Goal: Information Seeking & Learning: Learn about a topic

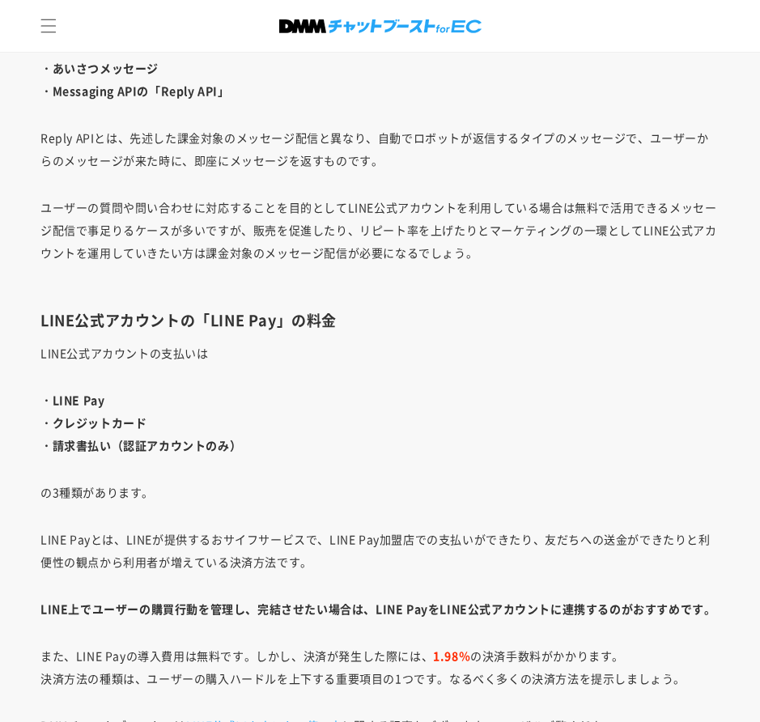
scroll to position [3050, 0]
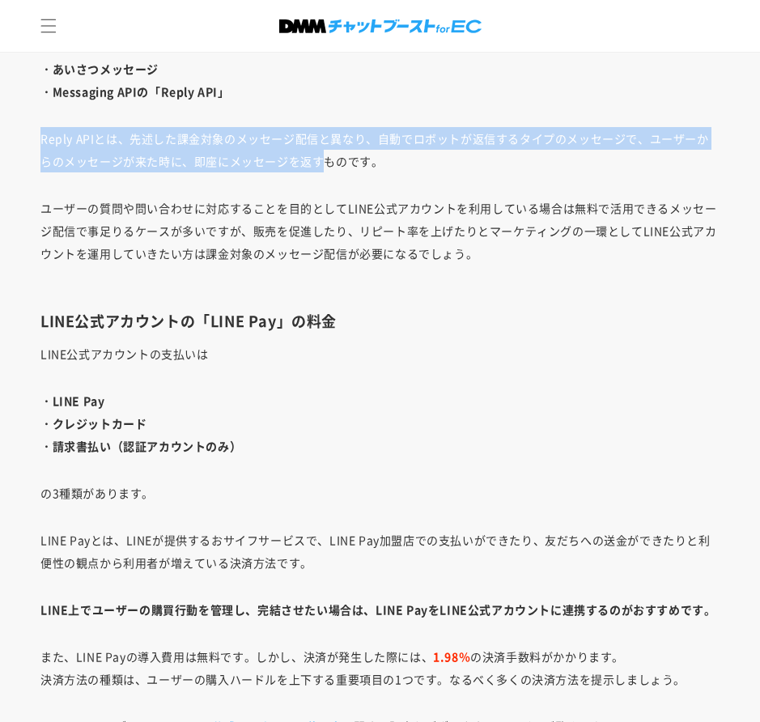
drag, startPoint x: 44, startPoint y: 125, endPoint x: 321, endPoint y: 162, distance: 279.4
click at [321, 162] on p "Reply APIとは、先述した課金対象のメッセージ配信と異なり、自動でロボットが返信するタイプのメッセージで、ユーザーからのメッセージが来た時に、即座にメッ…" at bounding box center [379, 149] width 679 height 45
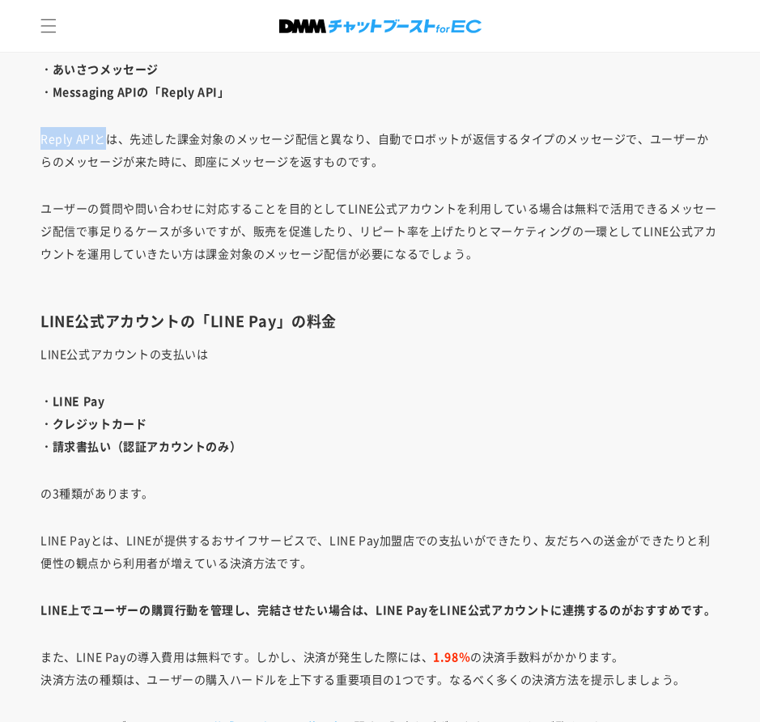
drag, startPoint x: 36, startPoint y: 135, endPoint x: 103, endPoint y: 135, distance: 66.4
click at [353, 149] on p "Reply APIとは、先述した課金対象のメッセージ配信と異なり、自動でロボットが返信するタイプのメッセージで、ユーザーからのメッセージが来た時に、即座にメッ…" at bounding box center [379, 149] width 679 height 45
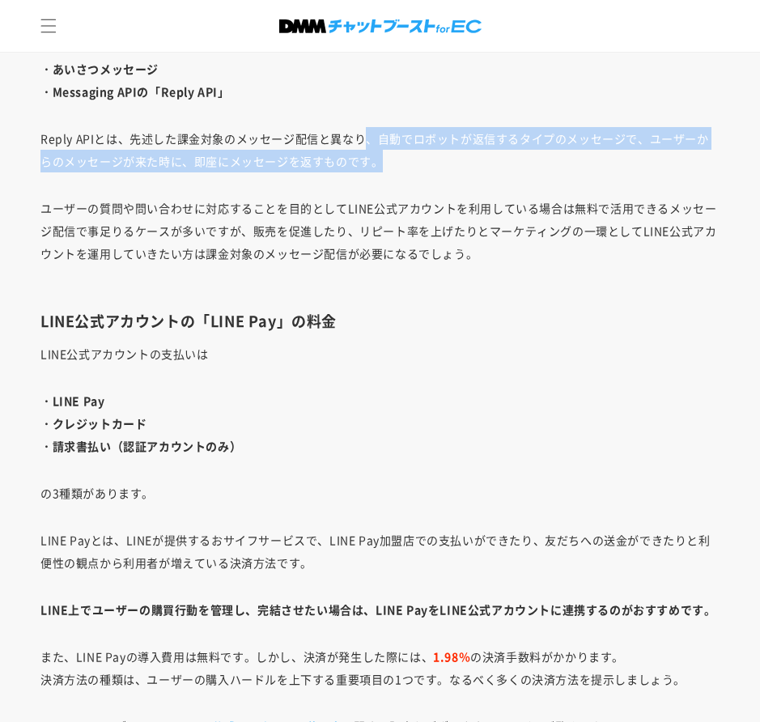
drag, startPoint x: 370, startPoint y: 134, endPoint x: 408, endPoint y: 170, distance: 52.7
click at [408, 170] on p "Reply APIとは、先述した課金対象のメッセージ配信と異なり、自動でロボットが返信するタイプのメッセージで、ユーザーからのメッセージが来た時に、即座にメッ…" at bounding box center [379, 149] width 679 height 45
copy p "、自動でロボットが返信するタイプのメッセージで、ユーザーからのメッセージが来た時に、即座にメッセージを返すものです。"
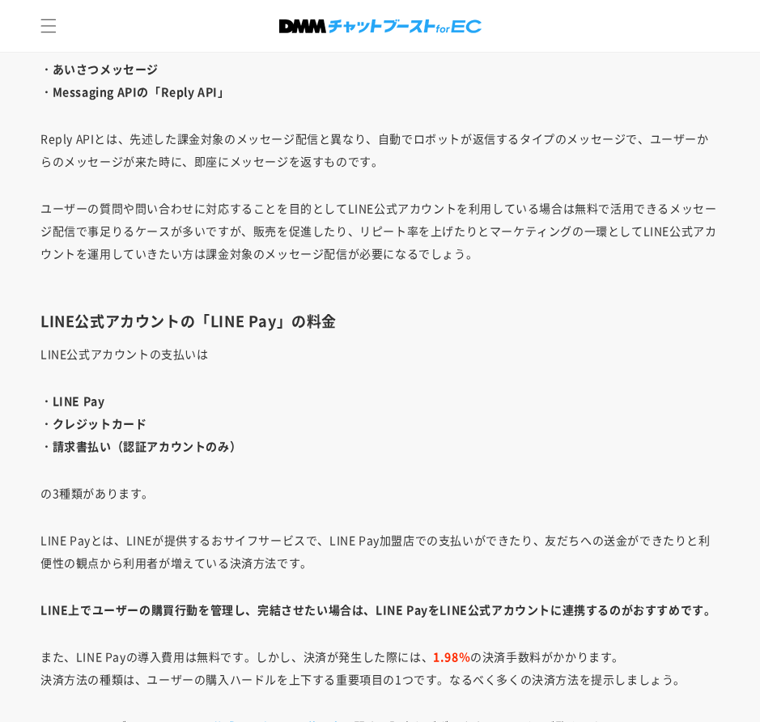
click at [418, 325] on h3 "LINE公式アカウントの「LINE Pay」の料金" at bounding box center [379, 321] width 679 height 19
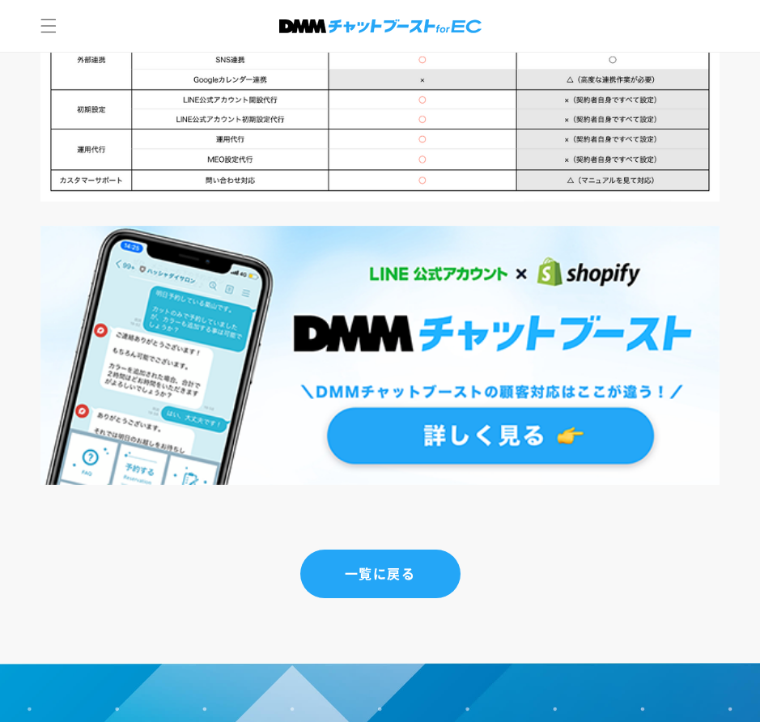
scroll to position [5037, 0]
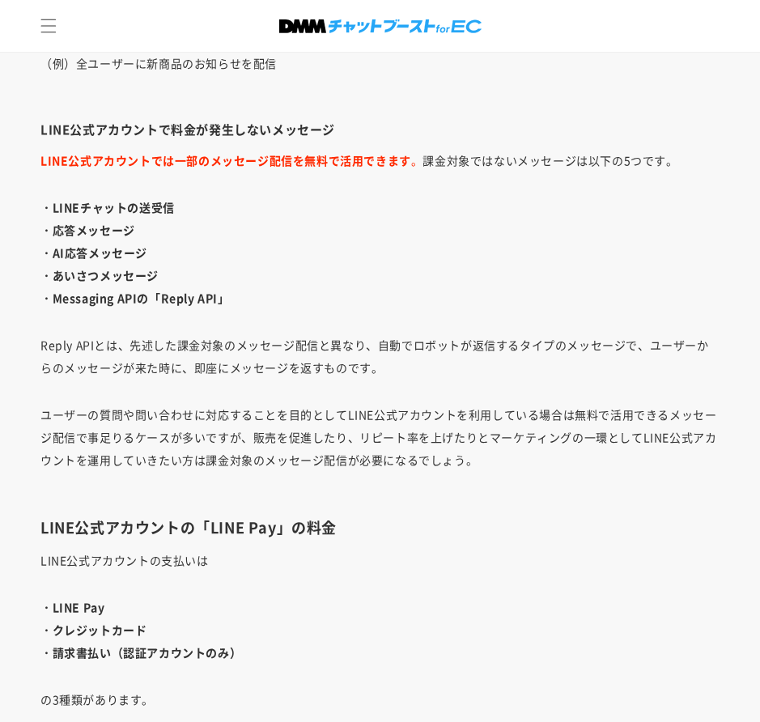
scroll to position [2843, 0]
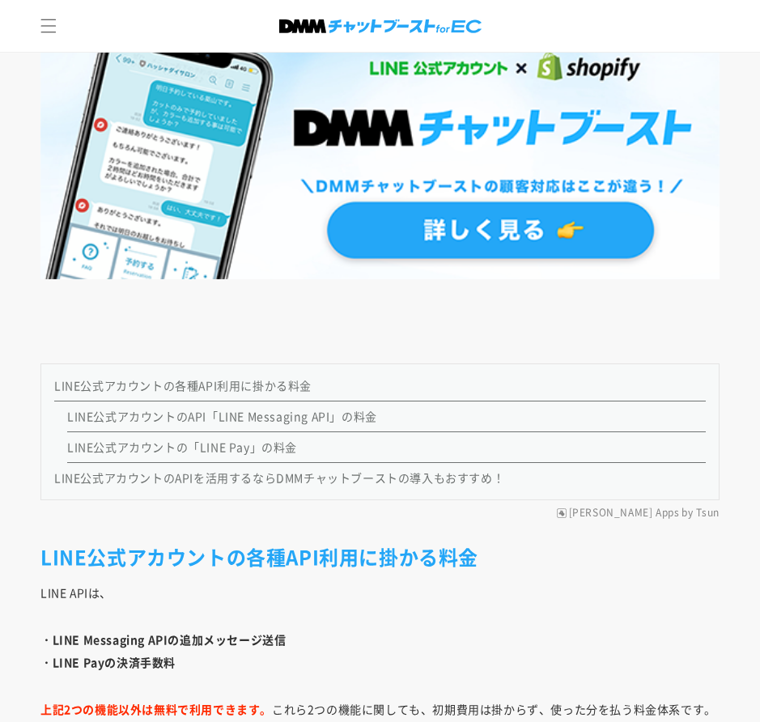
scroll to position [1214, 0]
